Goal: Transaction & Acquisition: Purchase product/service

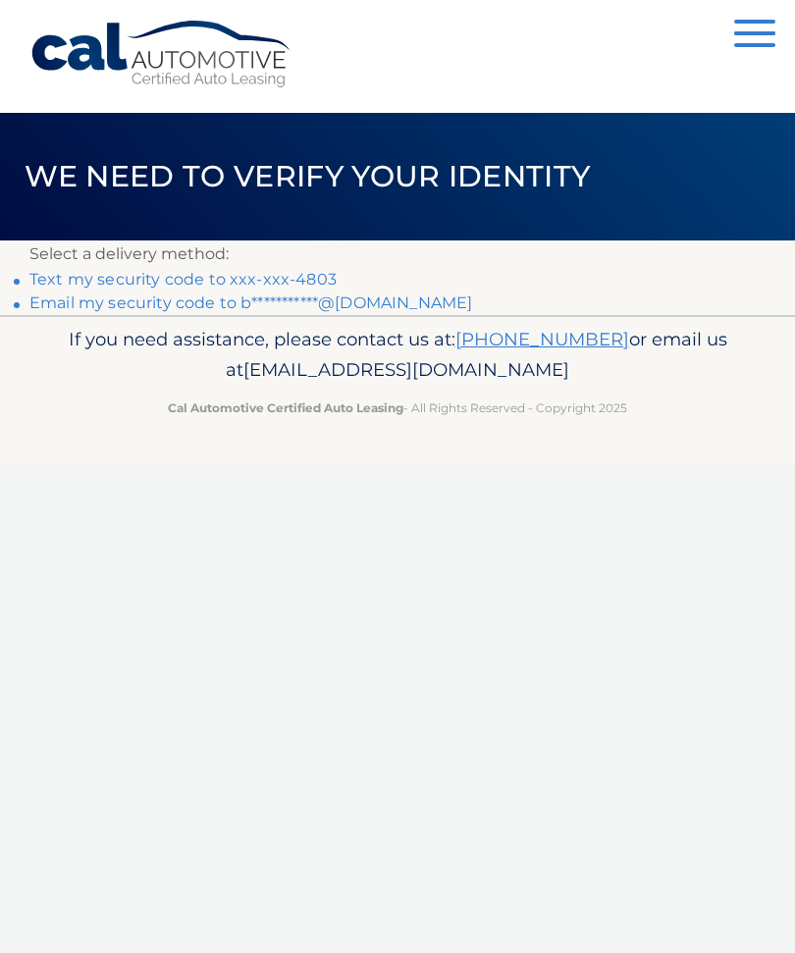
click at [298, 284] on link "Text my security code to xxx-xxx-4803" at bounding box center [182, 279] width 307 height 19
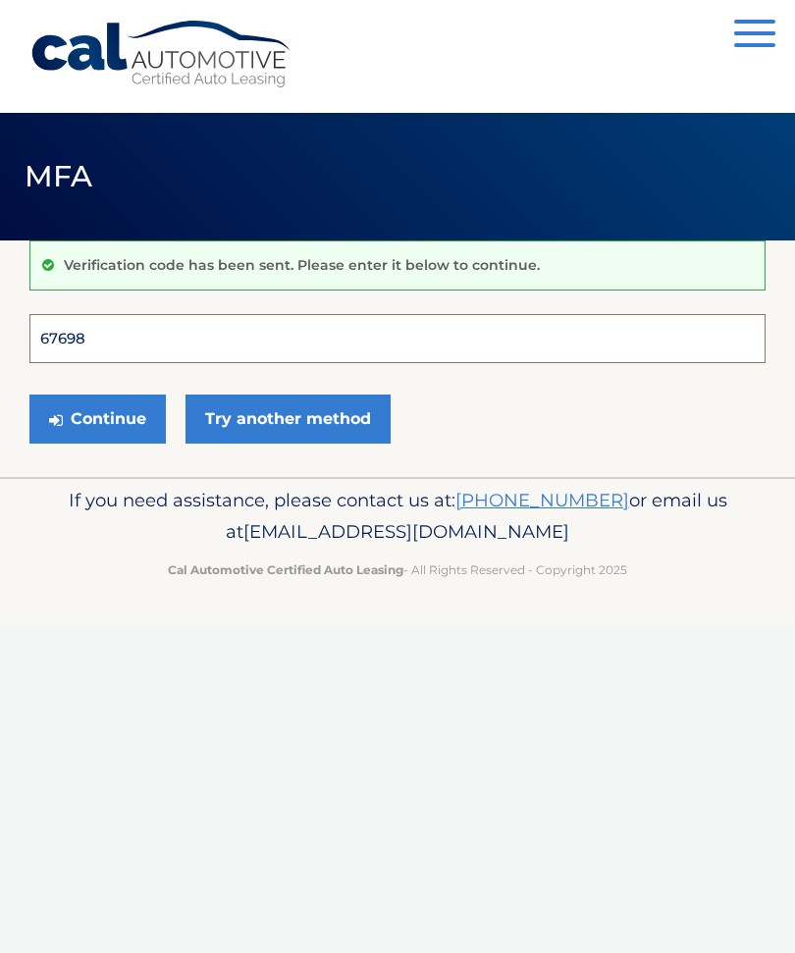
type input "676989"
click at [97, 418] on button "Continue" at bounding box center [97, 418] width 136 height 49
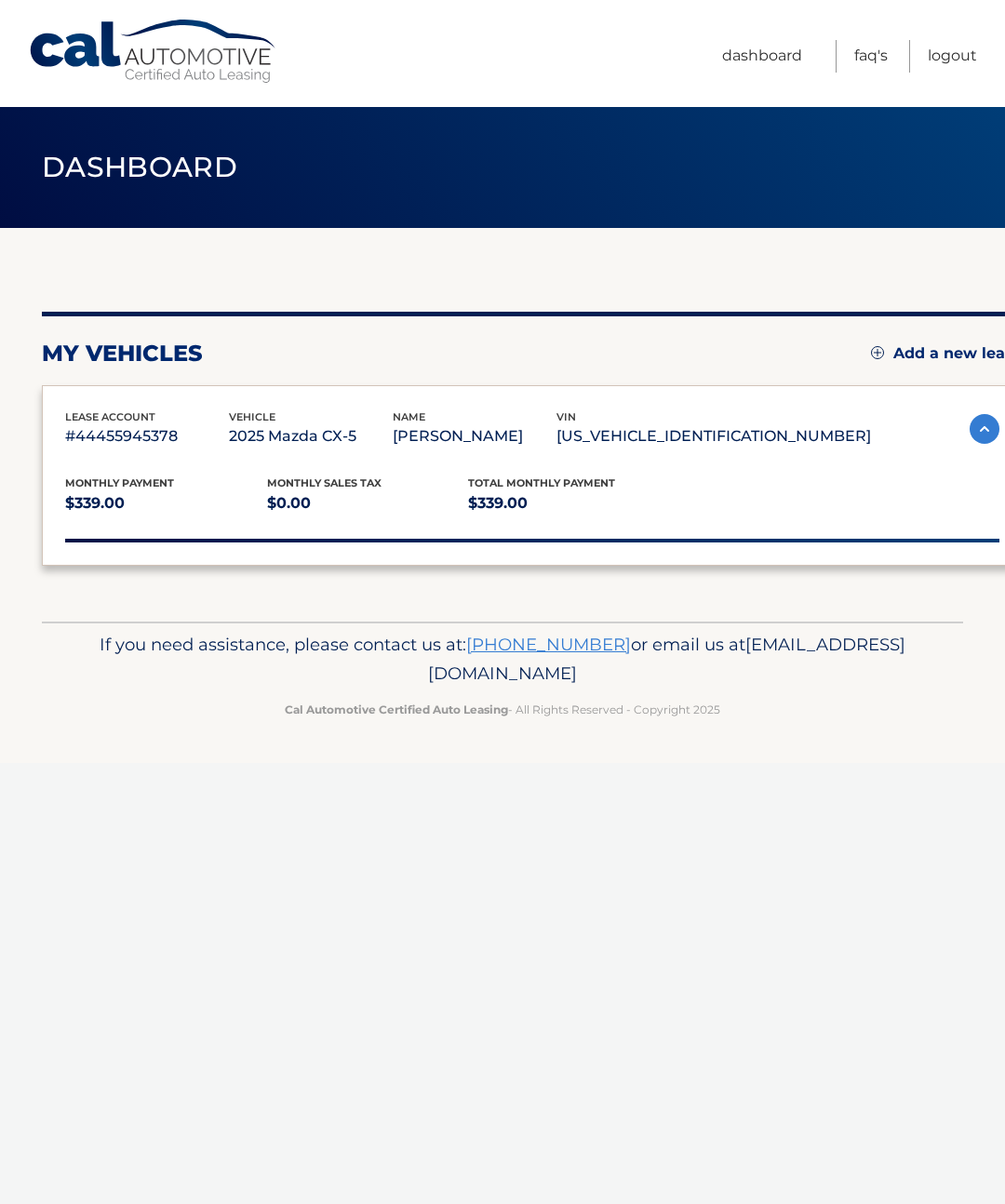
click at [155, 536] on div "Monthly Payment $339.00 Monthly sales Tax $0.00 Total Monthly Payment $339.00 v…" at bounding box center [532, 496] width 934 height 93
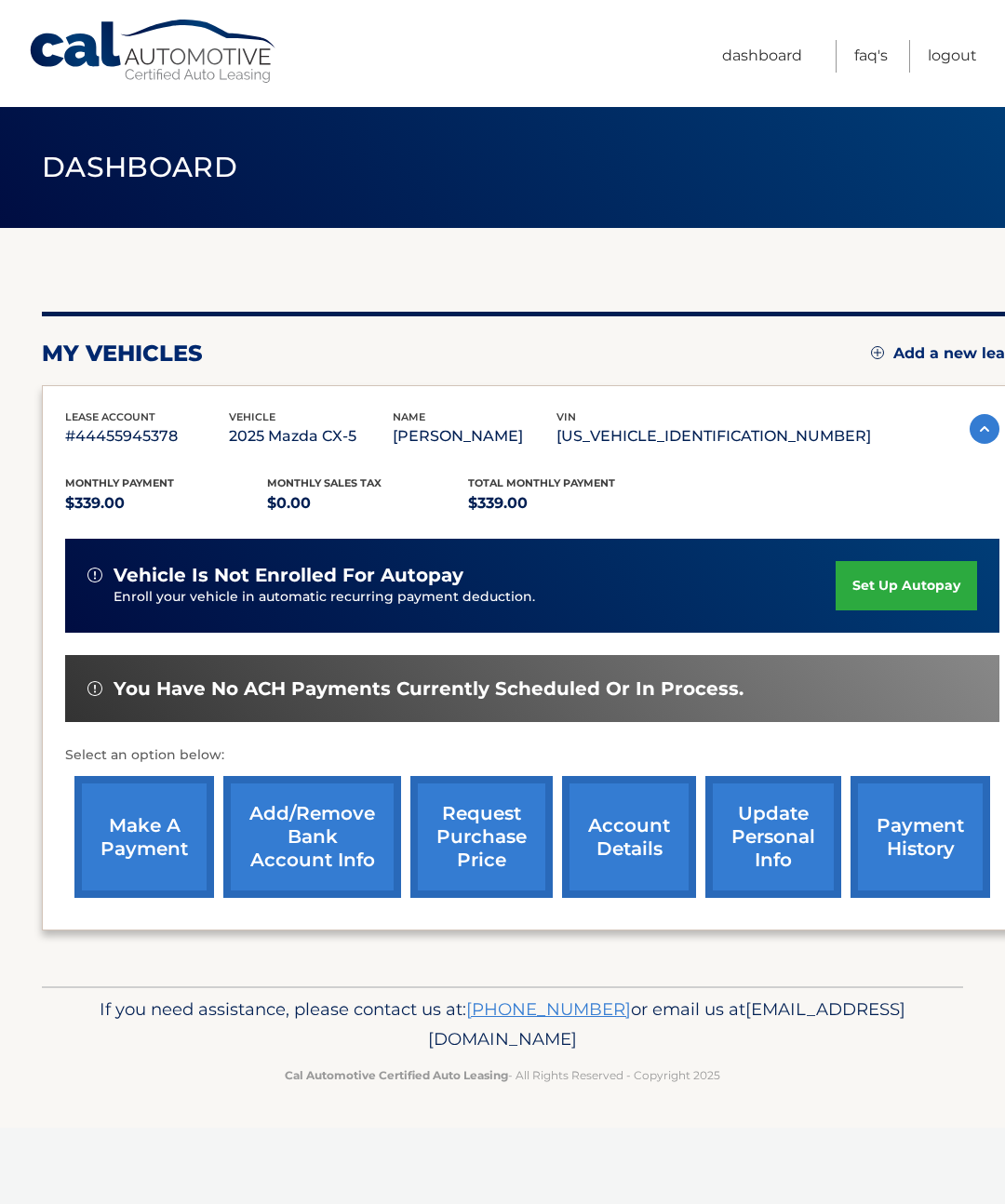
click at [164, 848] on link "make a payment" at bounding box center [143, 836] width 139 height 122
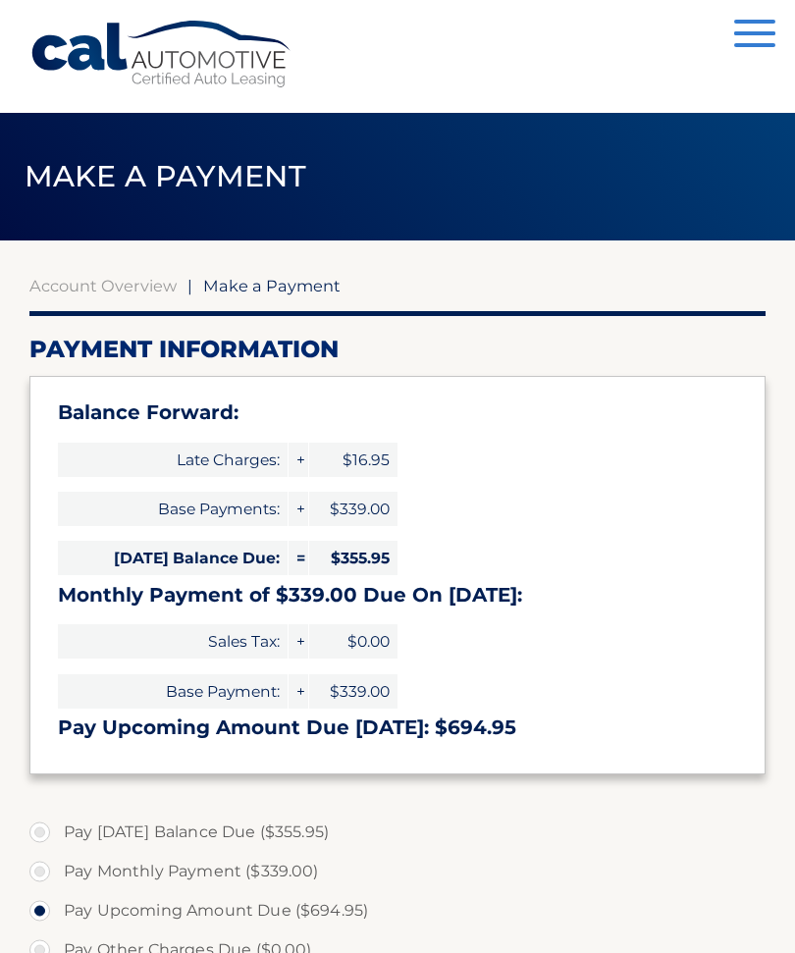
select select "OTI2NDAxMzMtOTU0Zi00MGY1LWE5NzEtODllYzJlN2UzYjRj"
click at [61, 829] on label "Pay [DATE] Balance Due ($355.95)" at bounding box center [397, 831] width 736 height 39
click at [57, 829] on input "Pay [DATE] Balance Due ($355.95)" at bounding box center [47, 827] width 20 height 31
radio input "true"
type input "355.95"
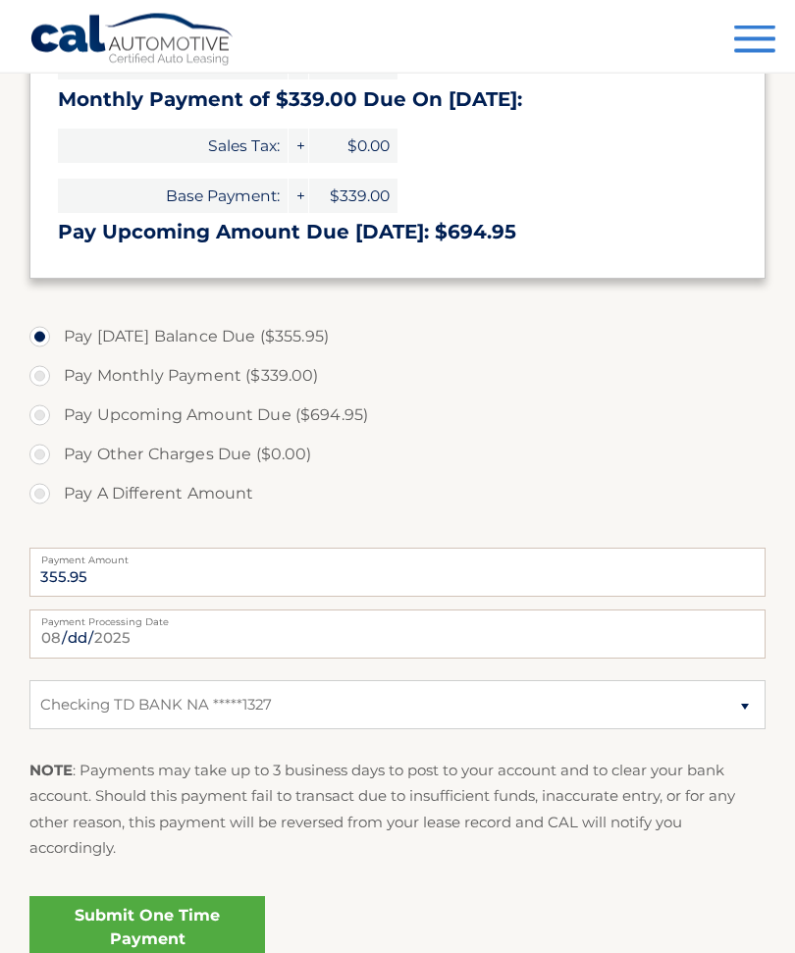
scroll to position [495, 0]
click at [191, 927] on link "Submit One Time Payment" at bounding box center [146, 927] width 235 height 63
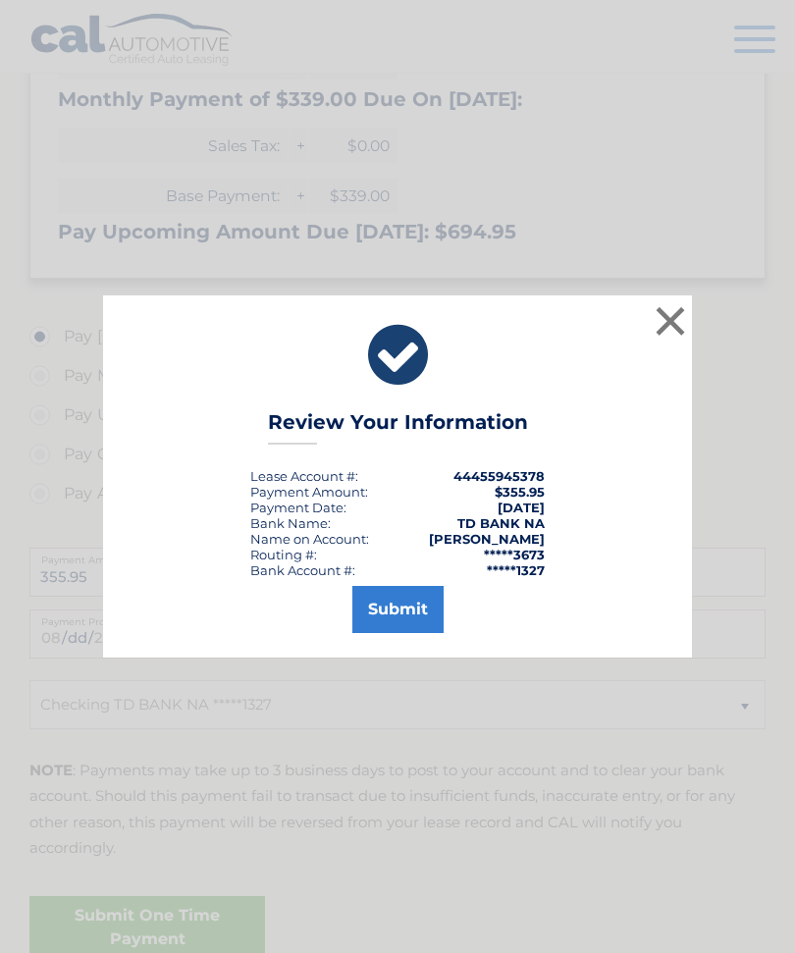
click at [411, 633] on button "Submit" at bounding box center [397, 609] width 91 height 47
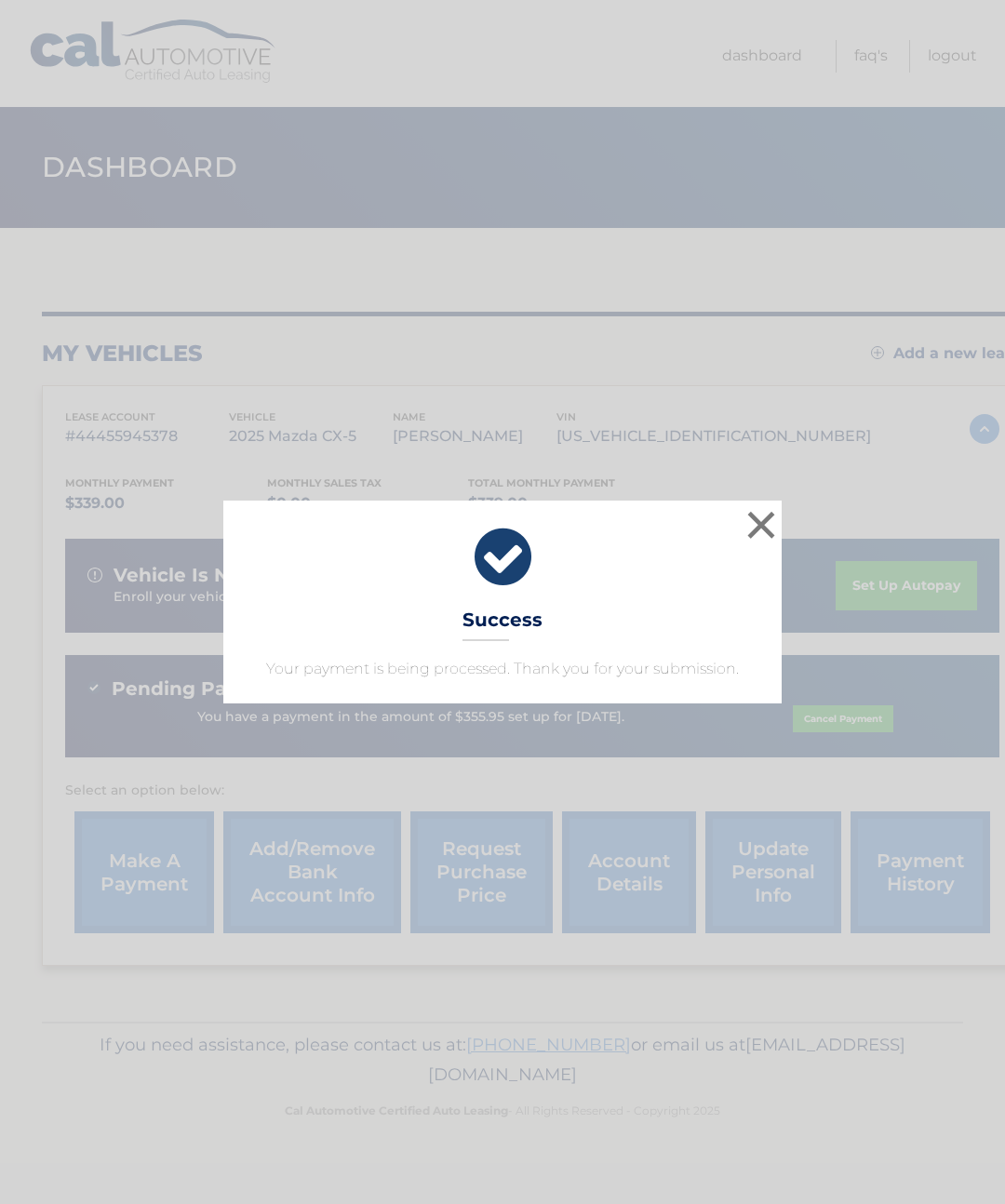
click at [771, 524] on button "×" at bounding box center [760, 524] width 37 height 37
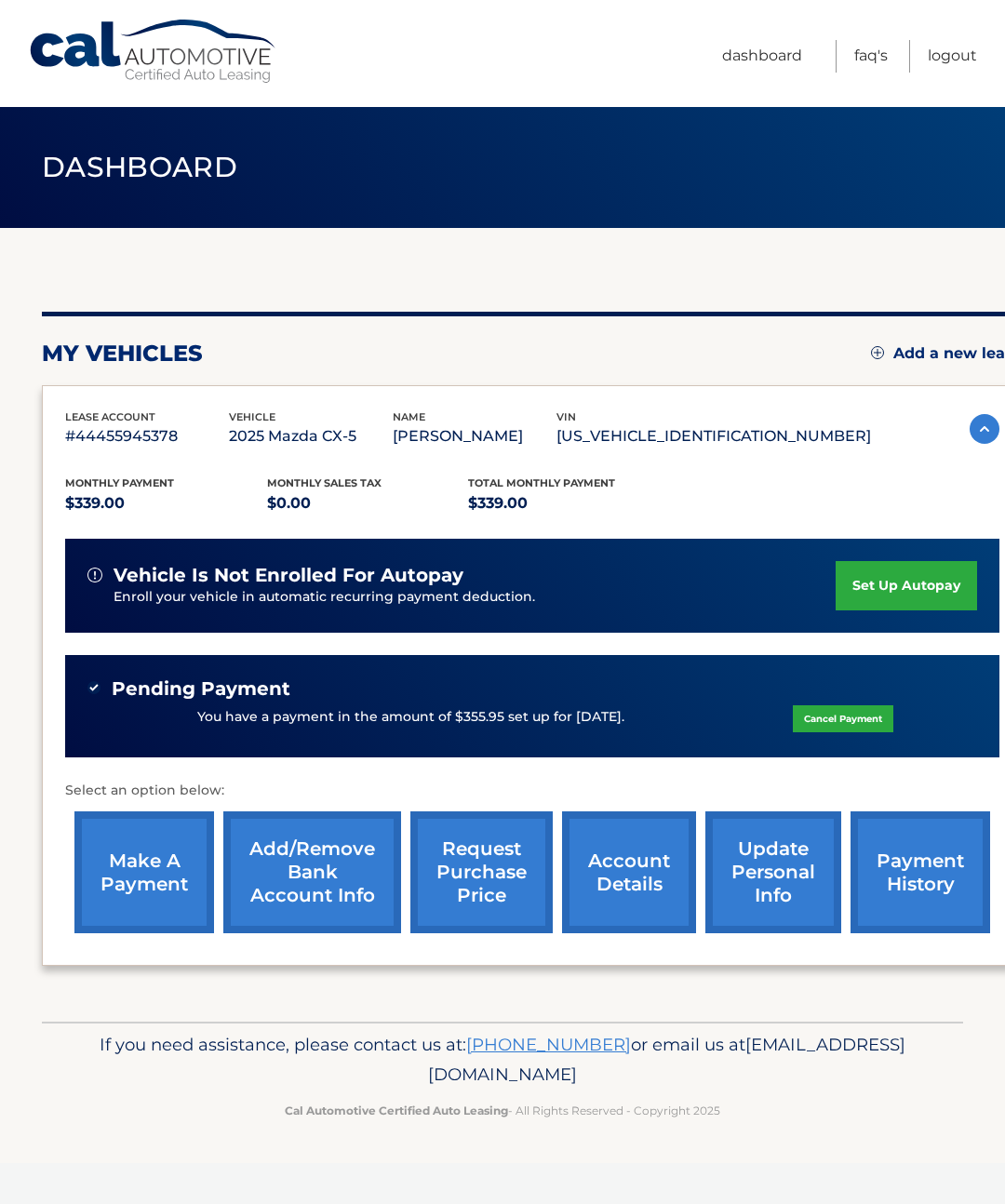
click at [917, 583] on link "set up autopay" at bounding box center [905, 586] width 141 height 49
click at [921, 590] on link "set up autopay" at bounding box center [905, 586] width 141 height 49
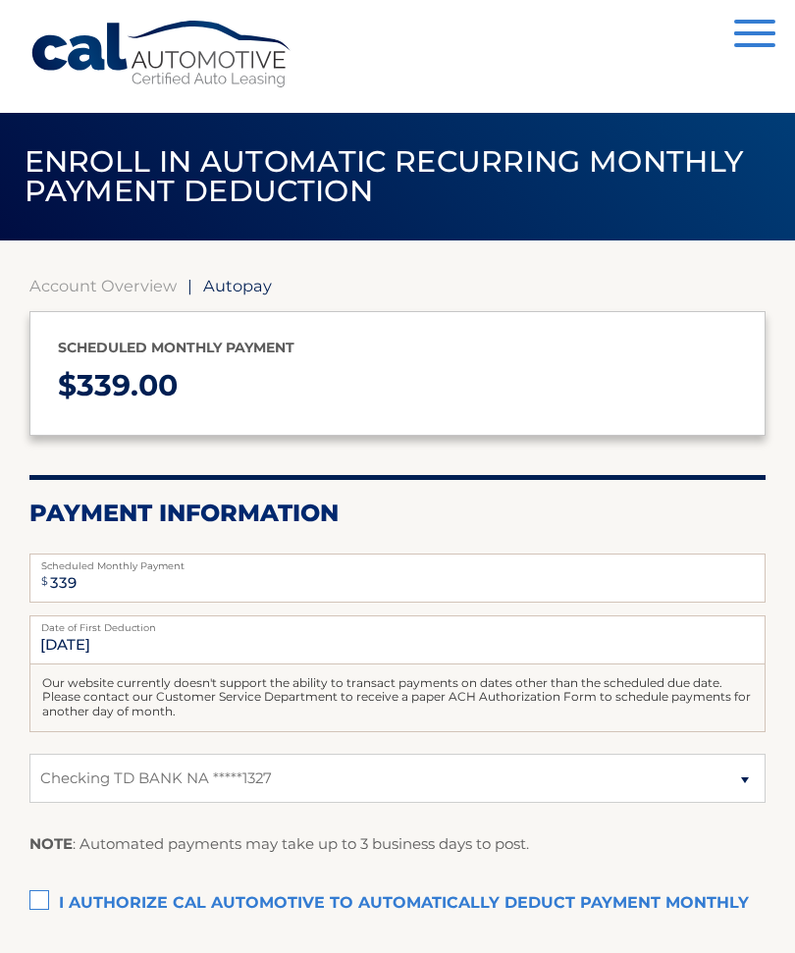
select select "OTI2NDAxMzMtOTU0Zi00MGY1LWE5NzEtODllYzJlN2UzYjRj"
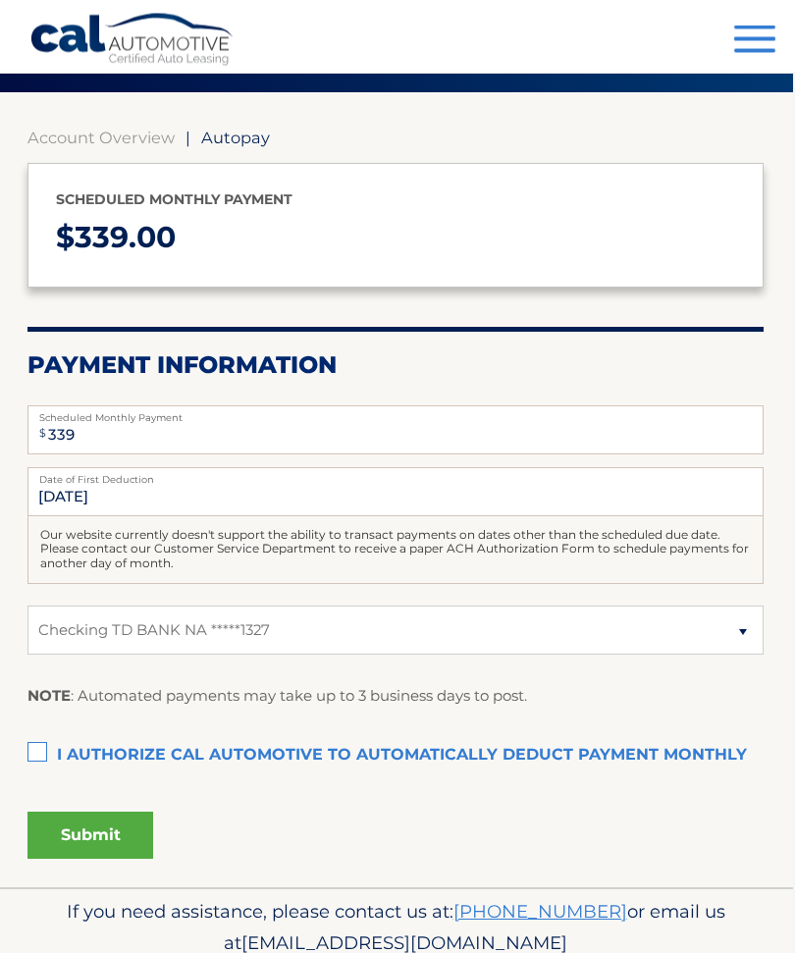
scroll to position [148, 2]
click at [756, 57] on button "Menu" at bounding box center [754, 42] width 41 height 32
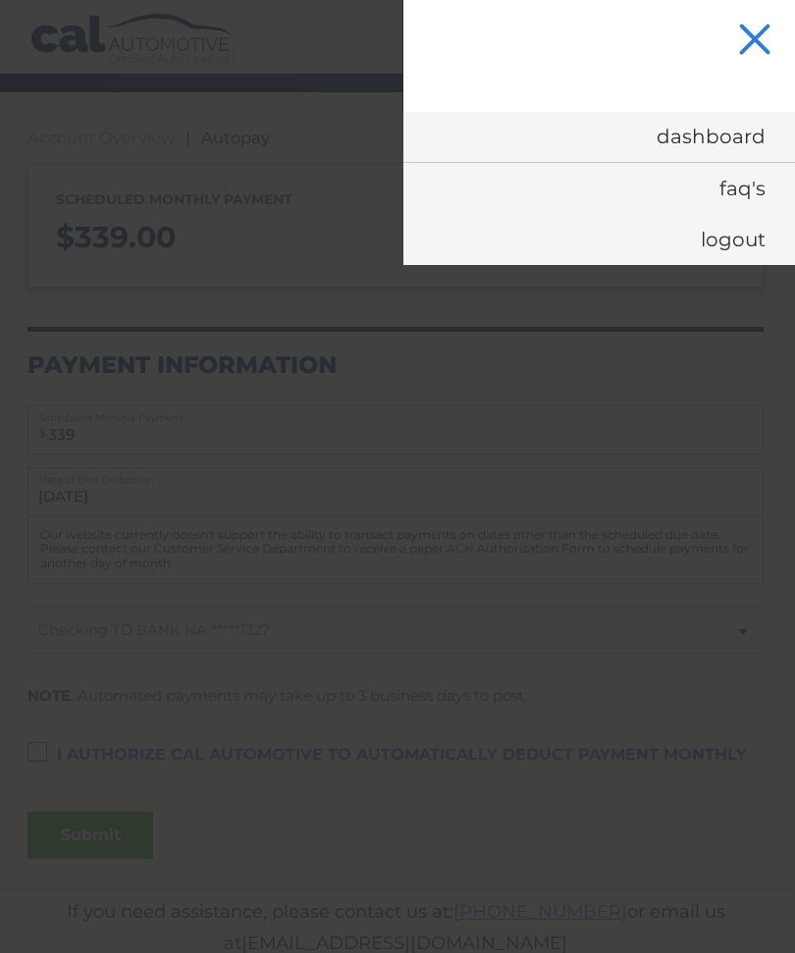
click at [746, 251] on link "Logout" at bounding box center [598, 239] width 391 height 51
